Goal: Information Seeking & Learning: Compare options

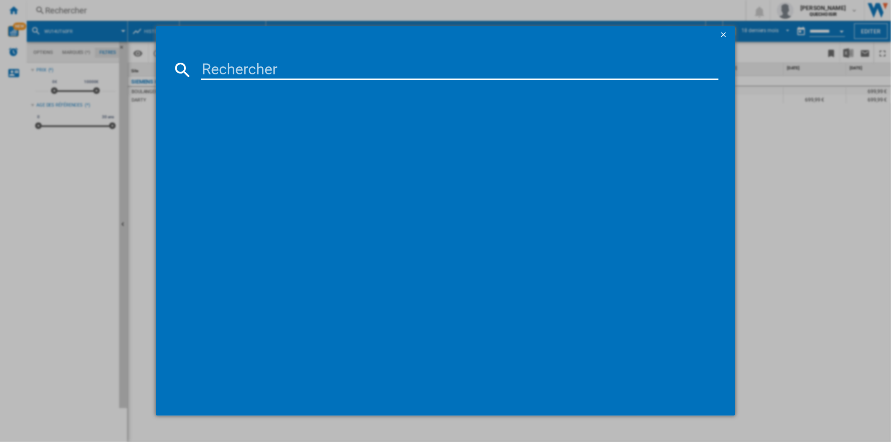
scroll to position [0, 581]
click at [228, 66] on input "WUU28T1" at bounding box center [459, 70] width 517 height 20
click at [228, 69] on input "WUU28T1" at bounding box center [459, 70] width 517 height 20
drag, startPoint x: 226, startPoint y: 69, endPoint x: 247, endPoint y: 69, distance: 20.9
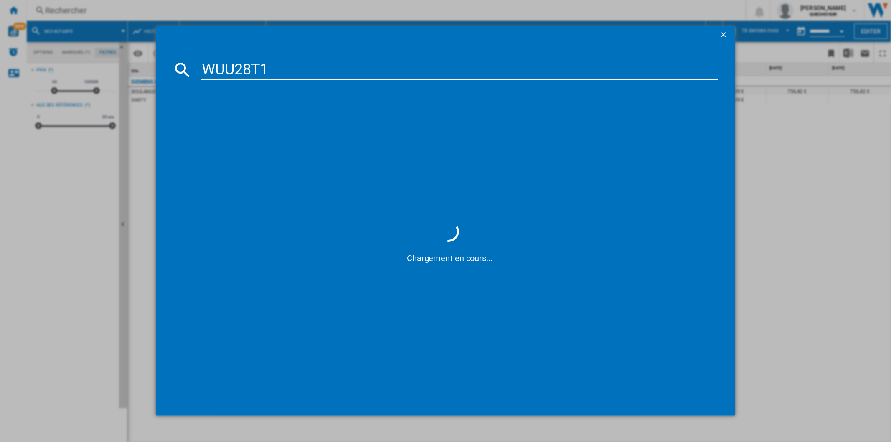
click at [247, 69] on input "WUU28T1" at bounding box center [459, 70] width 517 height 20
click at [241, 69] on input "WUU28T1" at bounding box center [459, 70] width 517 height 20
drag, startPoint x: 237, startPoint y: 70, endPoint x: 249, endPoint y: 70, distance: 12.5
click at [249, 70] on input "WUU28T1" at bounding box center [459, 70] width 517 height 20
click at [252, 69] on input "WUU T1" at bounding box center [459, 70] width 517 height 20
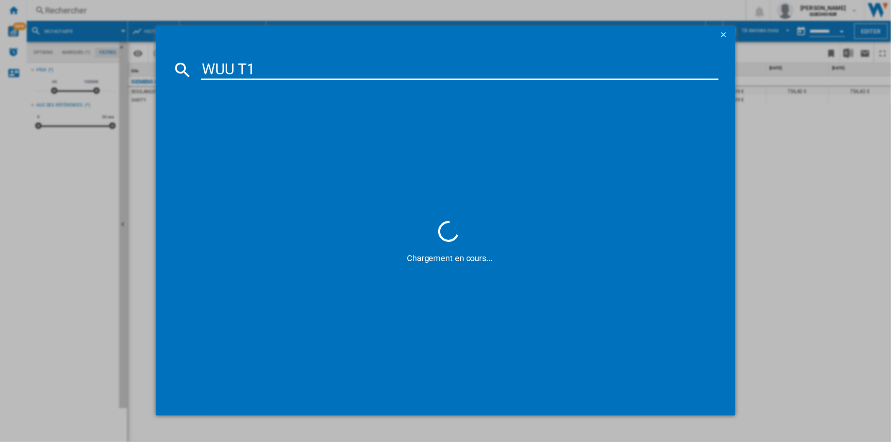
type input "WUU T"
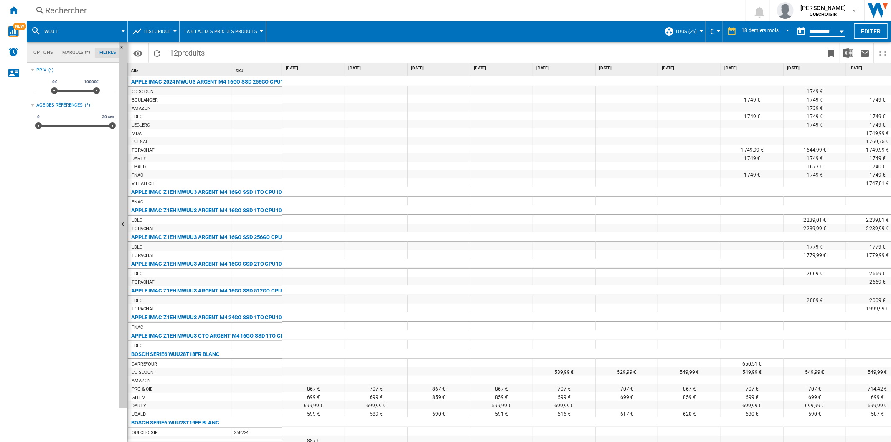
click at [174, 31] on div at bounding box center [175, 31] width 4 height 2
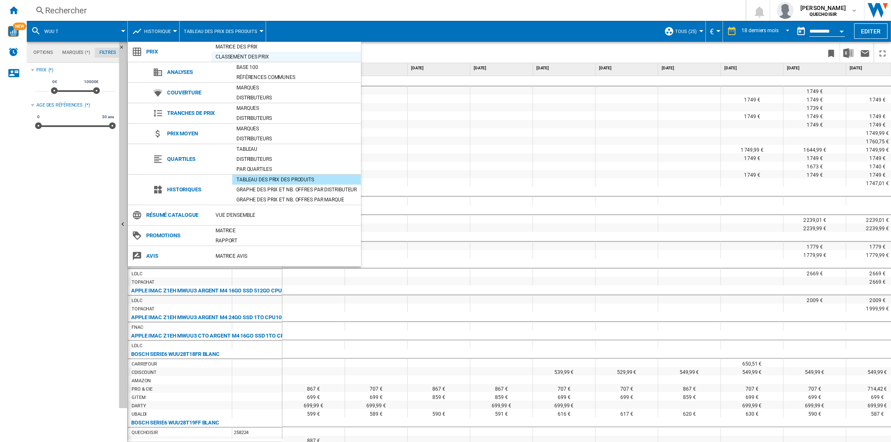
click at [231, 53] on div "Classement des prix" at bounding box center [286, 57] width 150 height 8
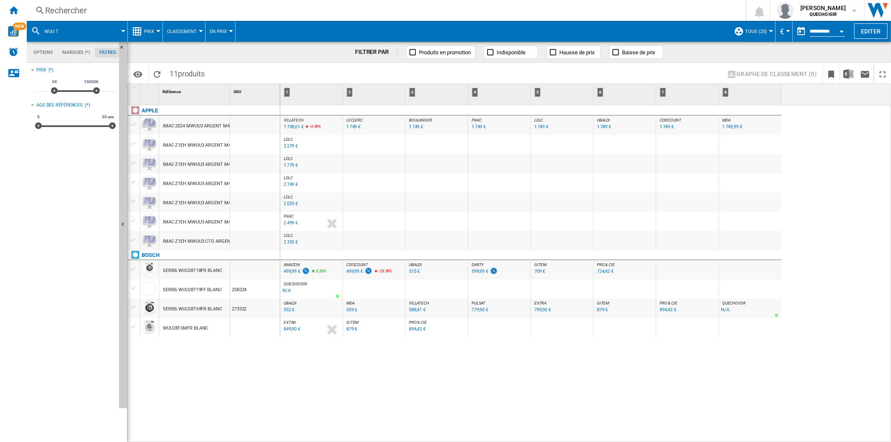
click at [602, 308] on div "879 €" at bounding box center [602, 309] width 11 height 5
click at [415, 327] on div "894,42 €" at bounding box center [417, 328] width 17 height 5
click at [147, 13] on div "Rechercher" at bounding box center [384, 11] width 679 height 12
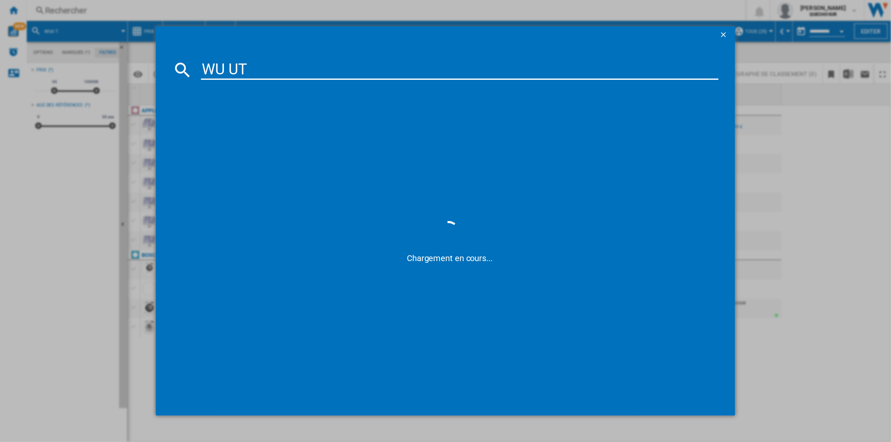
type input "WU UT"
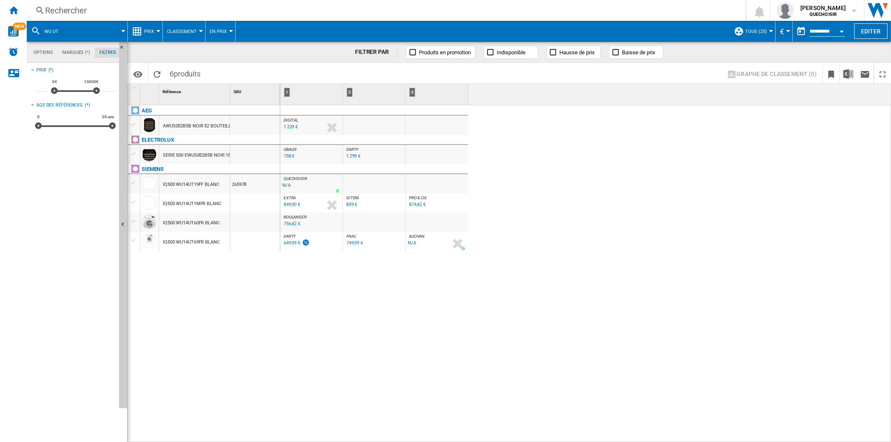
click at [282, 242] on div "649,99 €" at bounding box center [296, 243] width 28 height 8
click at [290, 225] on div "756,42 €" at bounding box center [292, 223] width 17 height 5
click at [408, 204] on div "874,42 €" at bounding box center [417, 204] width 18 height 8
click at [107, 10] on div "Rechercher" at bounding box center [384, 11] width 679 height 12
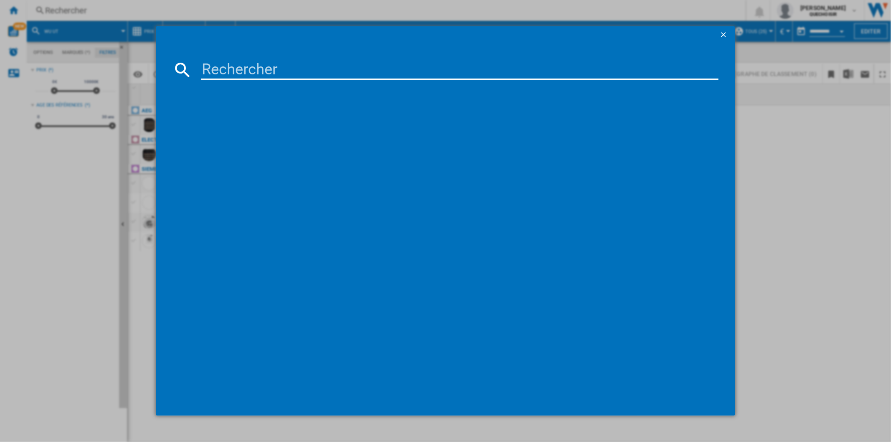
type input "WW11DG5B2"
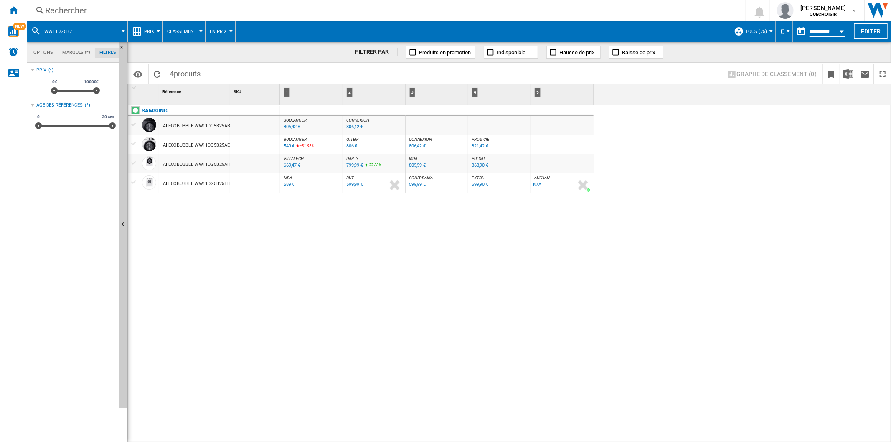
click at [435, 338] on div "[PERSON_NAME] : FR [PERSON_NAME] -1.0 % 806,42 € % N/A [PERSON_NAME] : FR [PERS…" at bounding box center [585, 274] width 611 height 338
click at [171, 165] on div "AI ECOBUBBLE WW11DG5B25AH BLANC" at bounding box center [204, 164] width 83 height 19
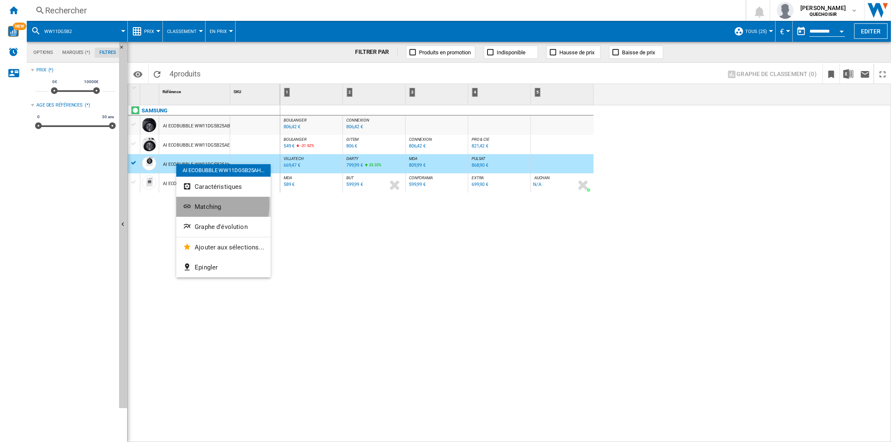
click at [198, 204] on span "Matching" at bounding box center [208, 207] width 26 height 8
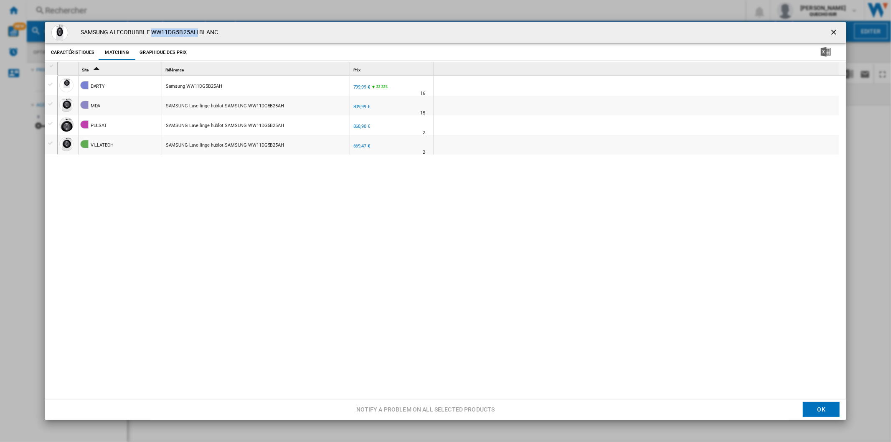
click at [830, 32] on ng-md-icon "getI18NText('BUTTONS.CLOSE_DIALOG')" at bounding box center [835, 33] width 10 height 10
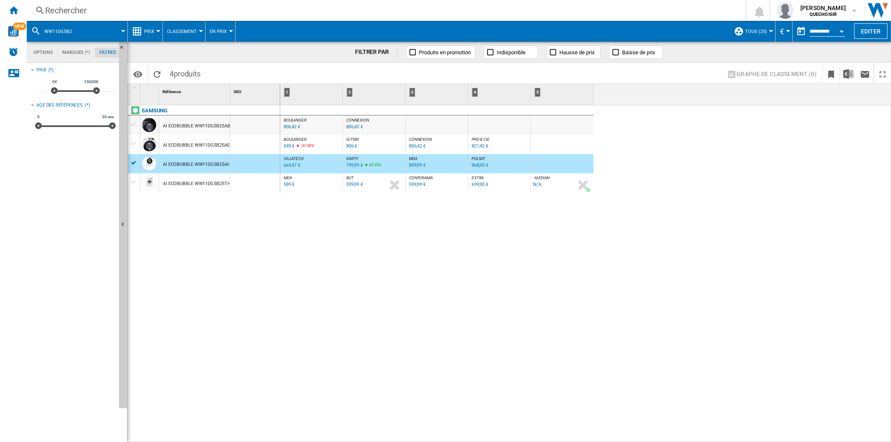
click at [302, 245] on div "[PERSON_NAME] : FR [PERSON_NAME] -1.0 % 806,42 € % N/A [PERSON_NAME] : FR [PERS…" at bounding box center [585, 274] width 611 height 338
click at [356, 166] on div "799,99 €" at bounding box center [354, 164] width 17 height 5
click at [477, 165] on div "868,90 €" at bounding box center [480, 164] width 17 height 5
click at [372, 303] on div "[PERSON_NAME] : FR [PERSON_NAME] -1.0 % 806,42 € % N/A [PERSON_NAME] : FR [PERS…" at bounding box center [585, 274] width 611 height 338
click at [146, 15] on div "Rechercher" at bounding box center [384, 11] width 679 height 12
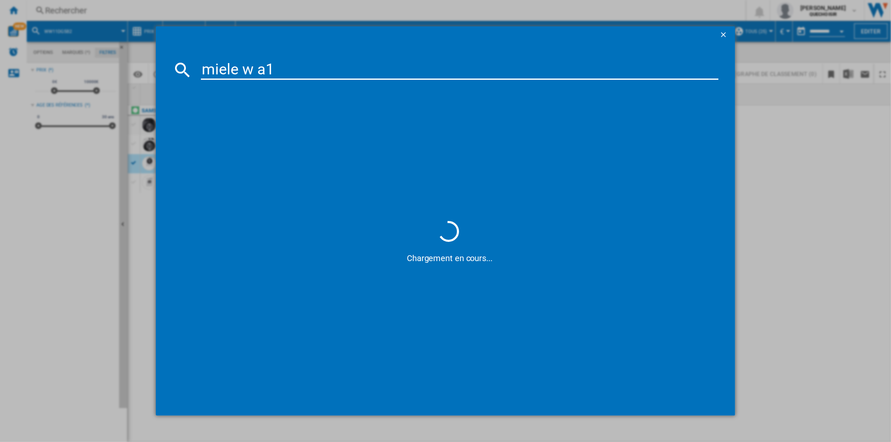
type input "miele w a1 2"
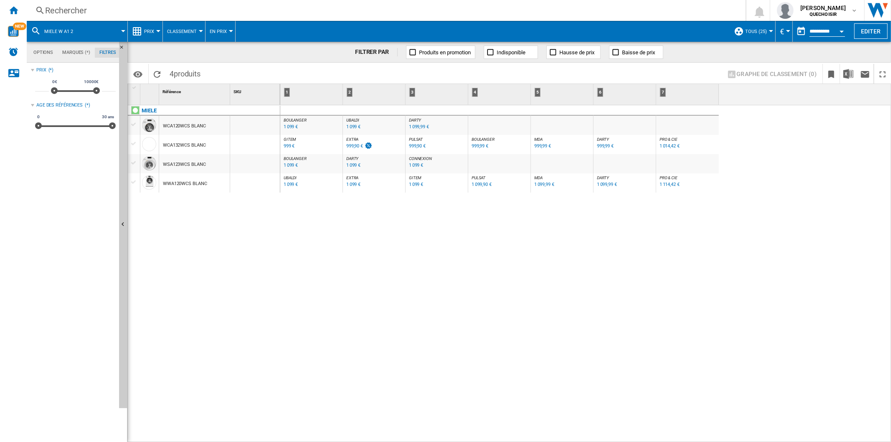
click at [292, 145] on div "999 €" at bounding box center [289, 145] width 11 height 5
click at [289, 164] on div "1 099 €" at bounding box center [291, 164] width 14 height 5
click at [333, 255] on div "[PERSON_NAME] : FR [PERSON_NAME] -1.0 % 1 099 € % N/A [PERSON_NAME] : FR [PERSO…" at bounding box center [585, 274] width 611 height 338
click at [413, 127] on div "1 099,99 €" at bounding box center [419, 126] width 20 height 5
